Goal: Navigation & Orientation: Find specific page/section

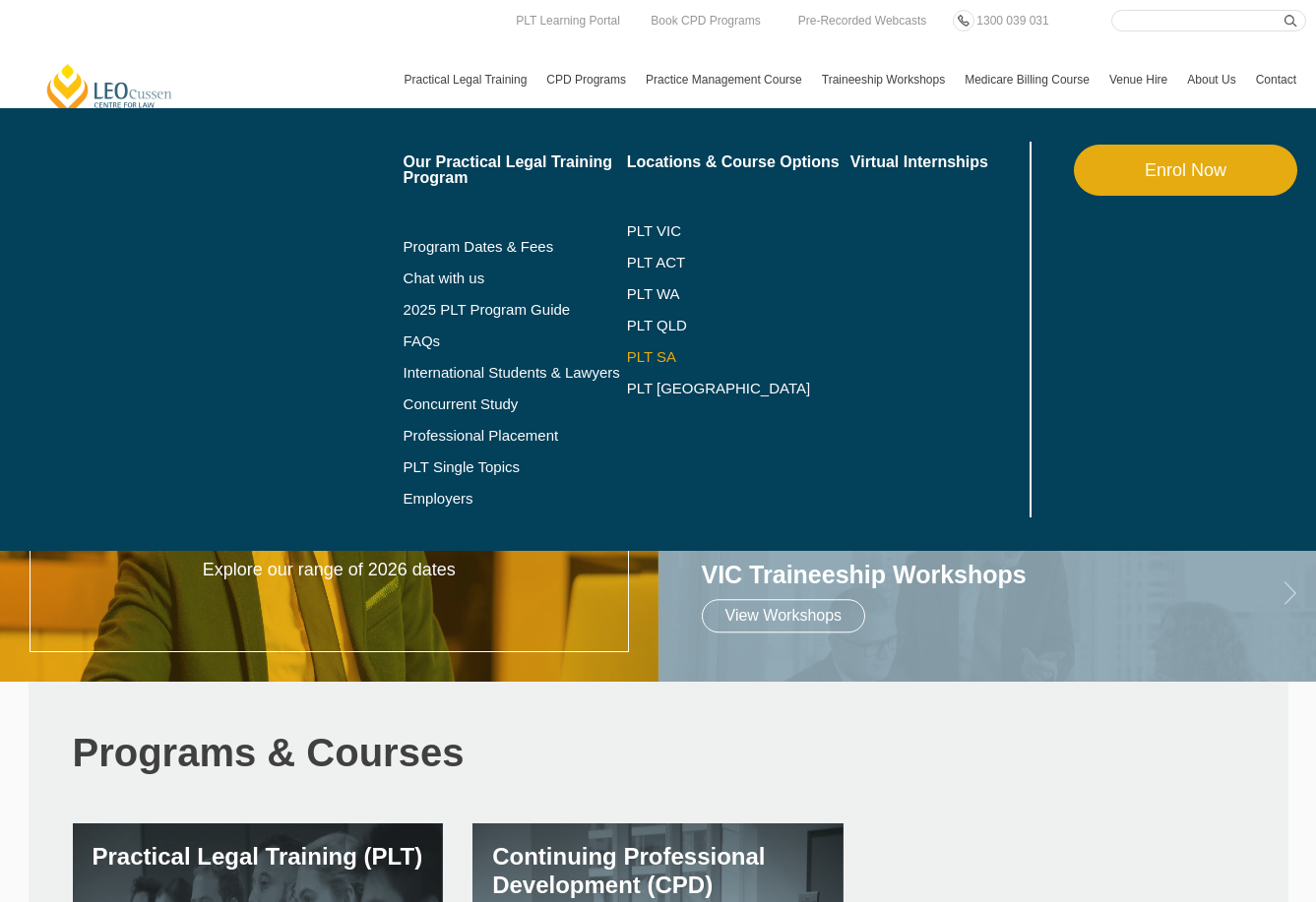
click at [627, 365] on link "PLT SA" at bounding box center [738, 358] width 224 height 16
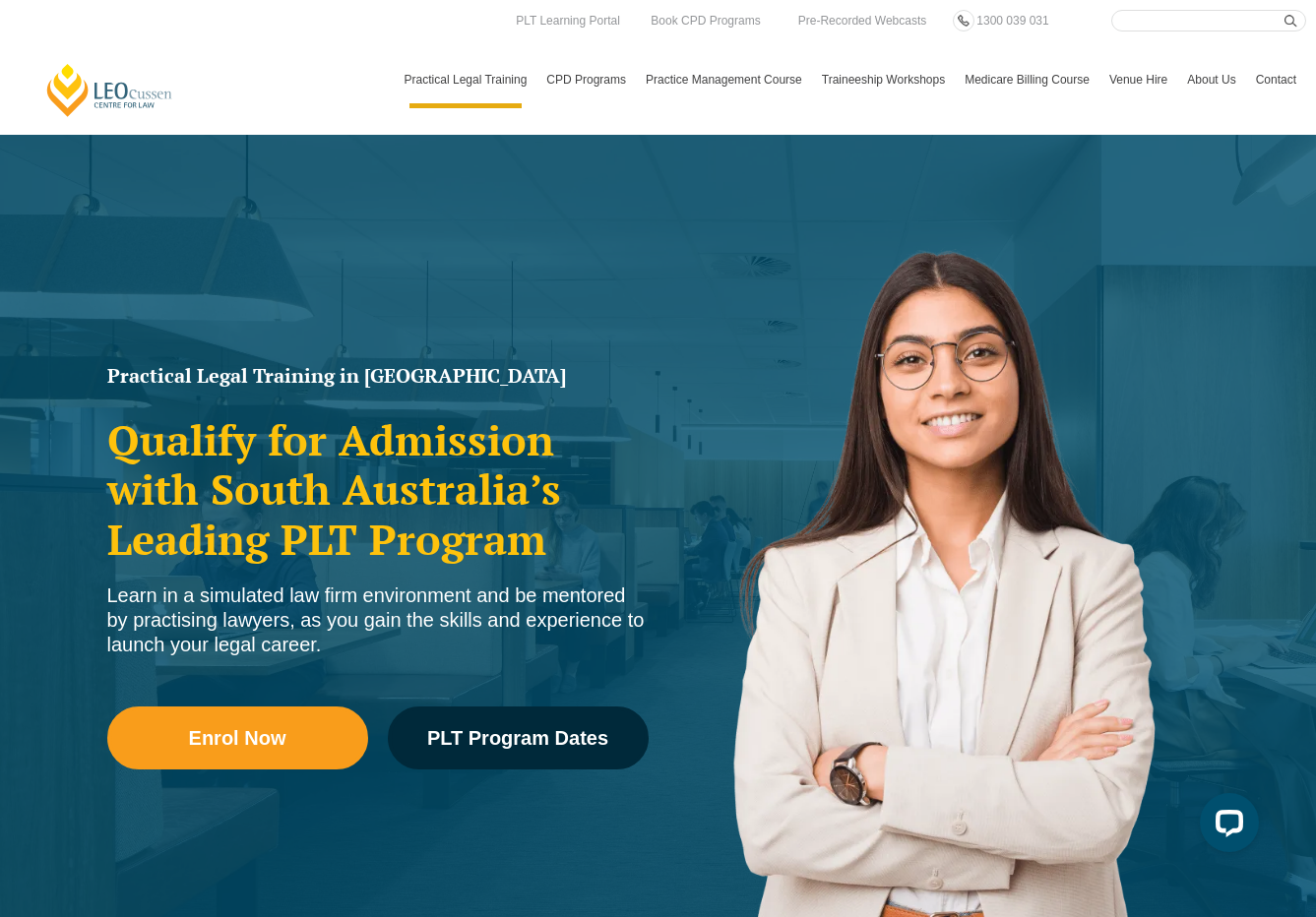
click at [134, 62] on link "[PERSON_NAME] Centre for Law" at bounding box center [109, 90] width 131 height 56
